Goal: Task Accomplishment & Management: Manage account settings

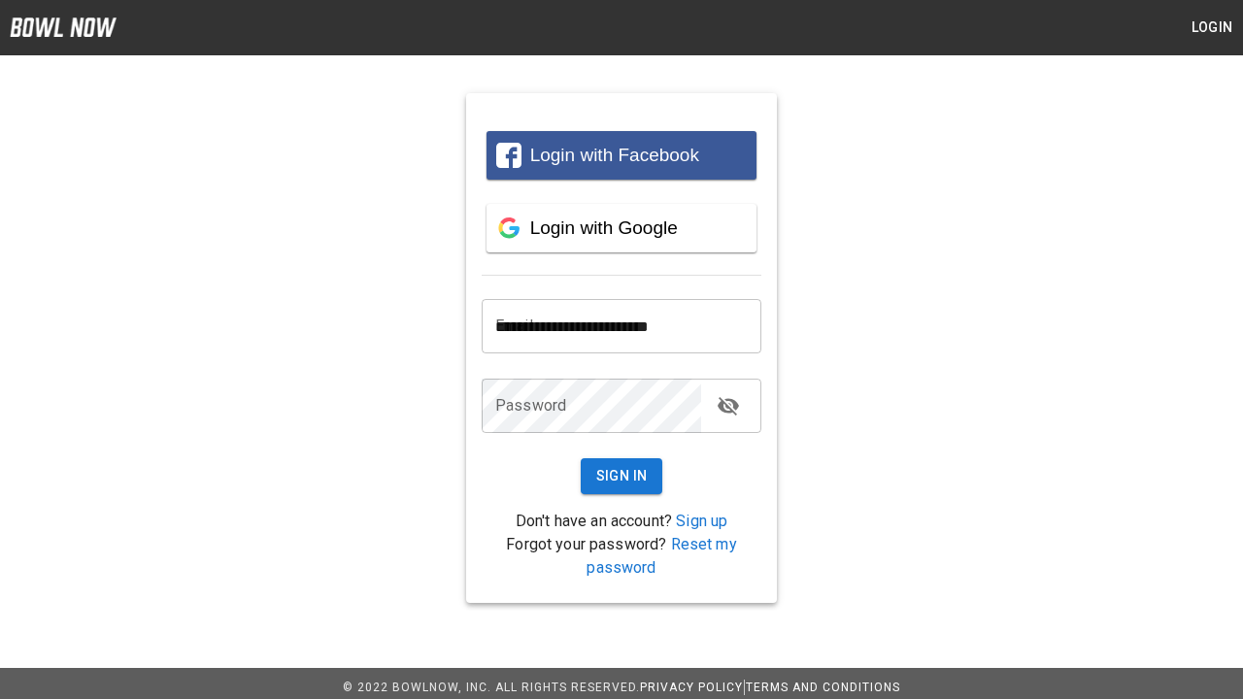
type input "**********"
click at [621, 476] on button "Sign In" at bounding box center [622, 476] width 83 height 36
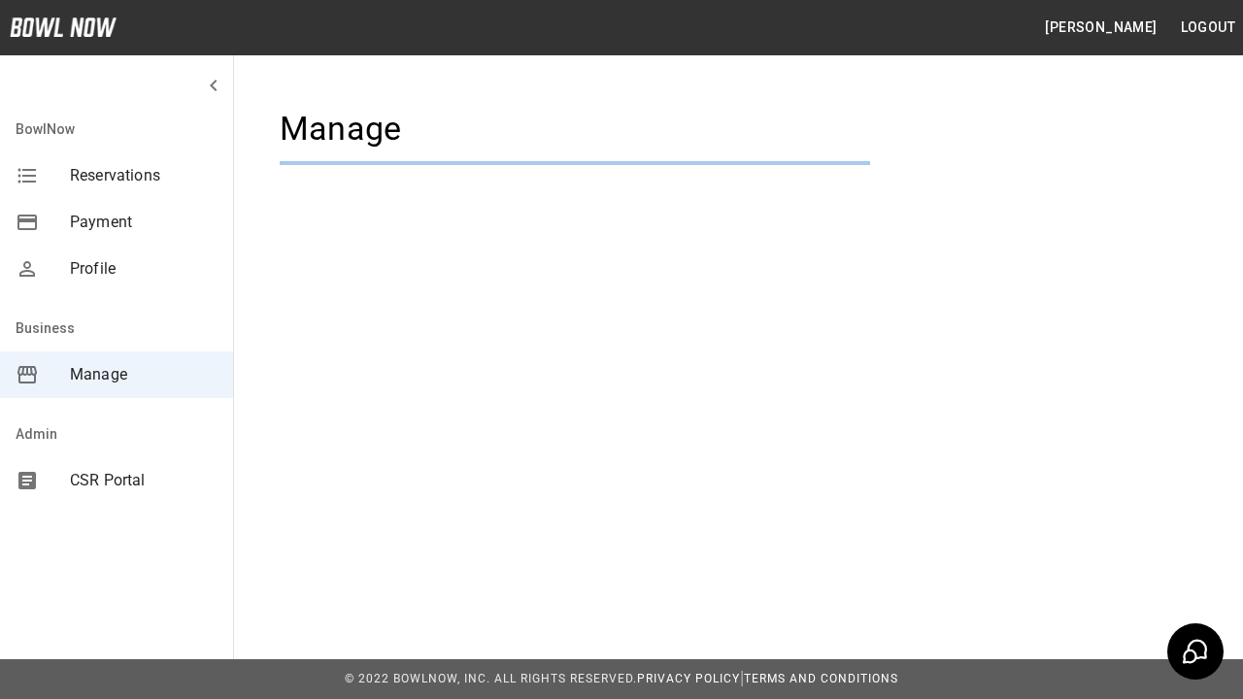
click at [116, 375] on span "Manage" at bounding box center [144, 374] width 148 height 23
